Goal: Navigation & Orientation: Find specific page/section

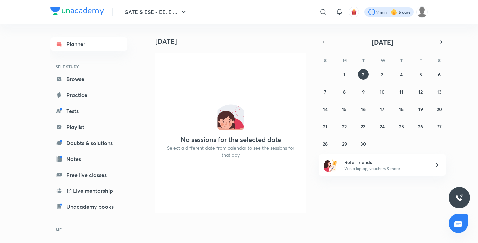
click at [400, 16] on div at bounding box center [388, 11] width 49 height 9
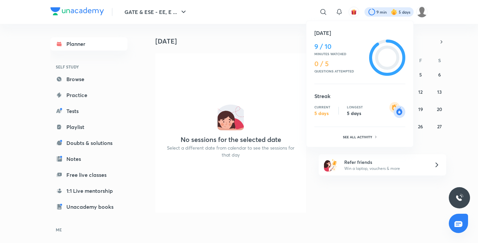
click at [288, 69] on div at bounding box center [239, 121] width 478 height 243
